Goal: Find specific page/section: Find specific page/section

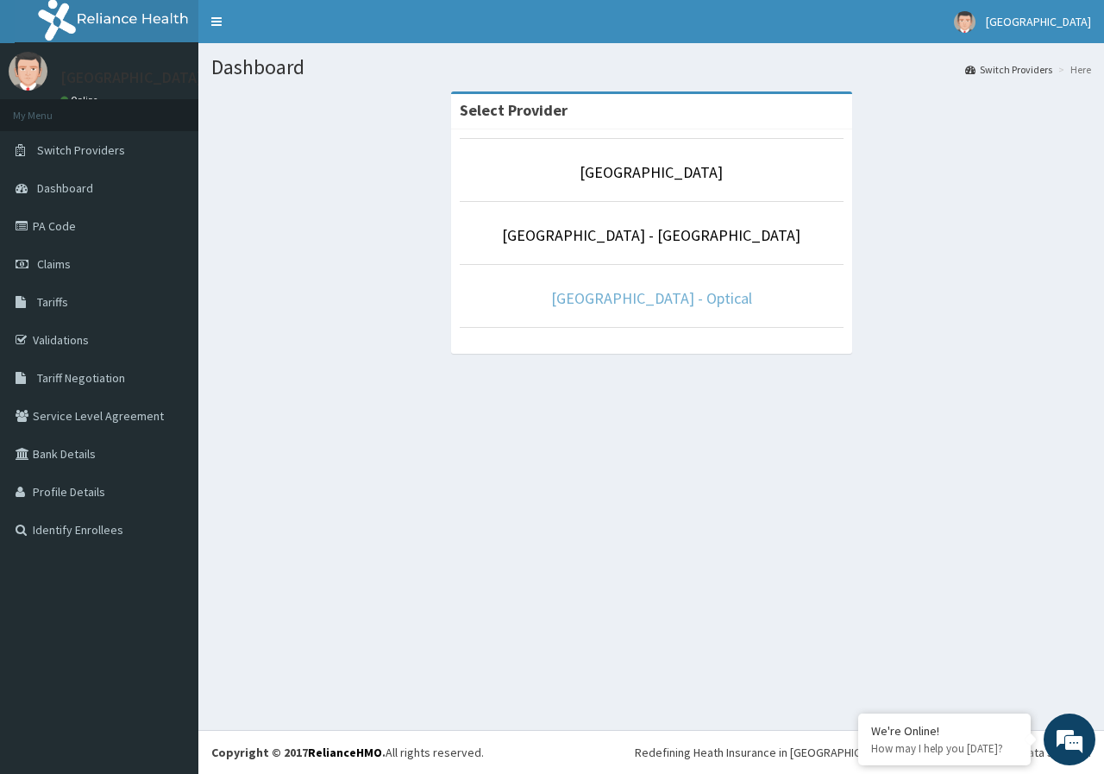
click at [706, 300] on link "[GEOGRAPHIC_DATA] - Optical" at bounding box center [651, 298] width 201 height 20
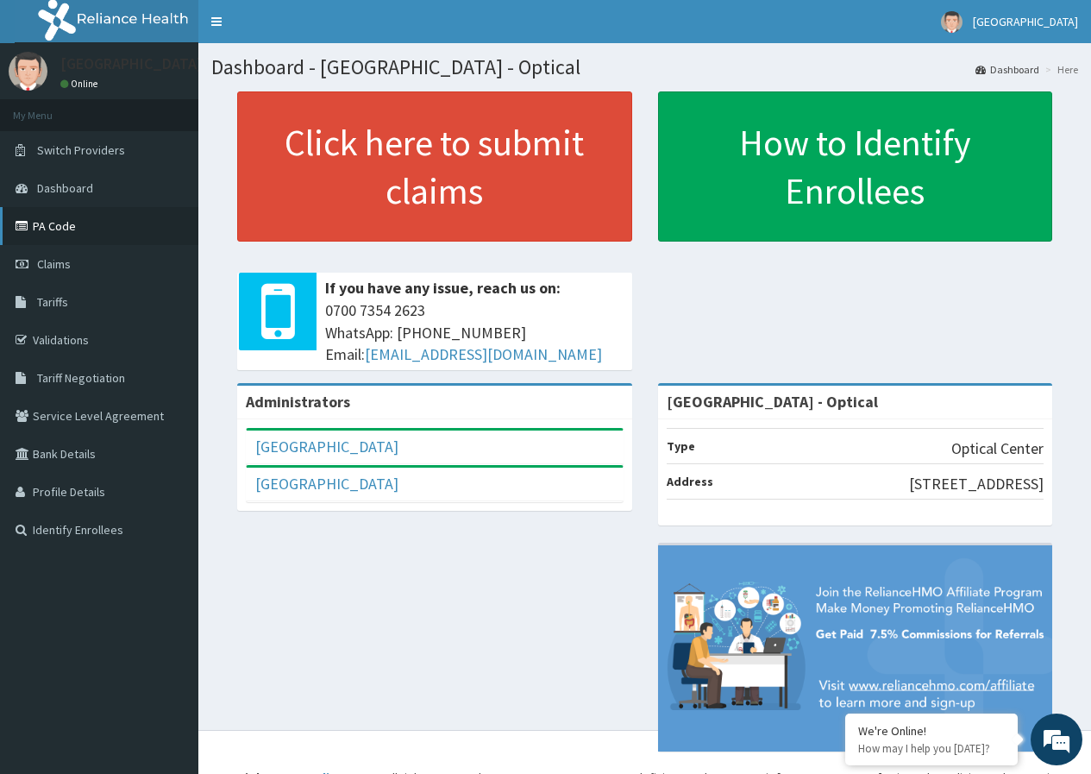
click at [47, 233] on link "PA Code" at bounding box center [99, 226] width 198 height 38
